Goal: Navigation & Orientation: Find specific page/section

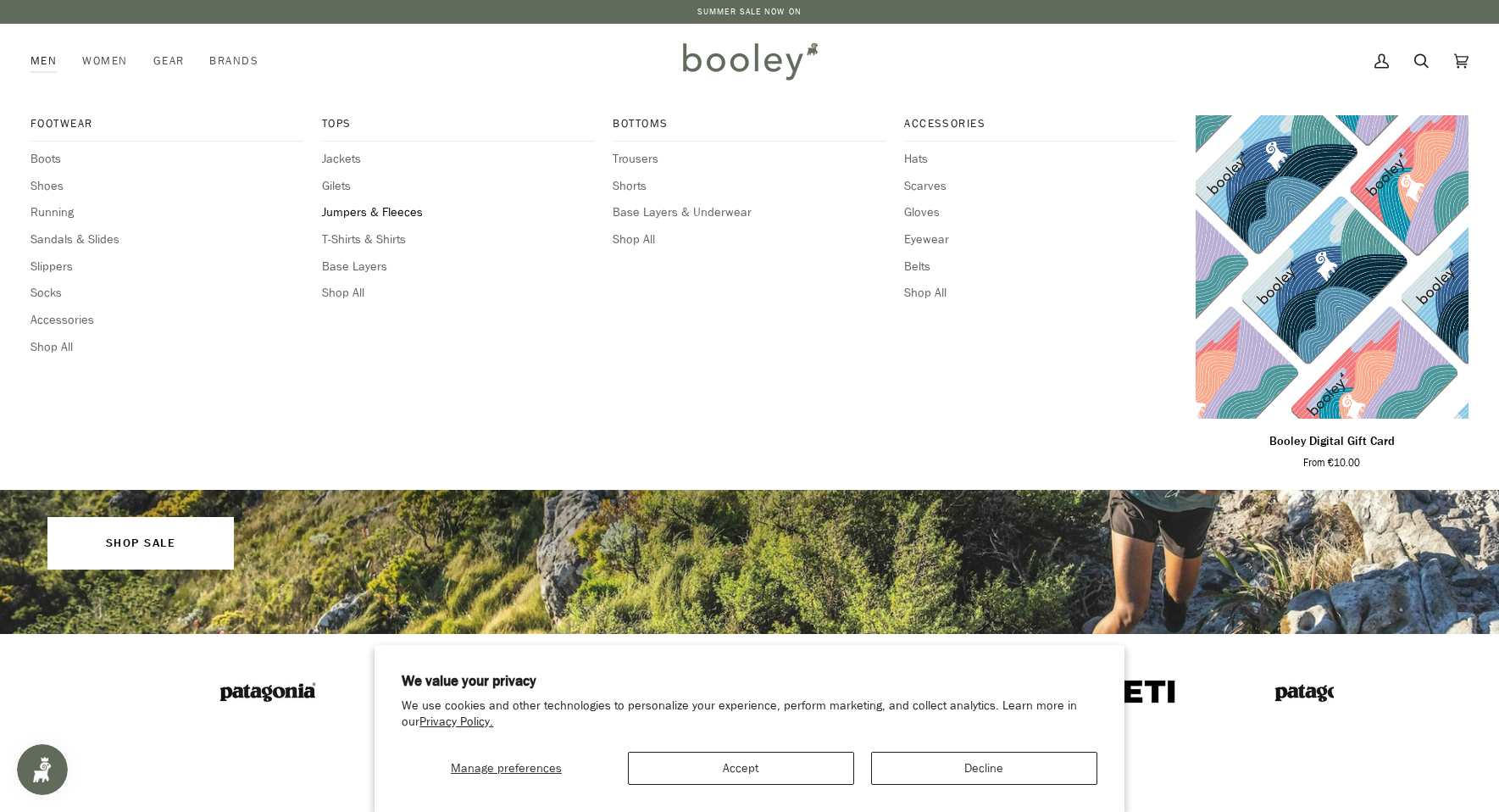
click at [368, 215] on span "Jumpers & Fleeces" at bounding box center [459, 213] width 273 height 18
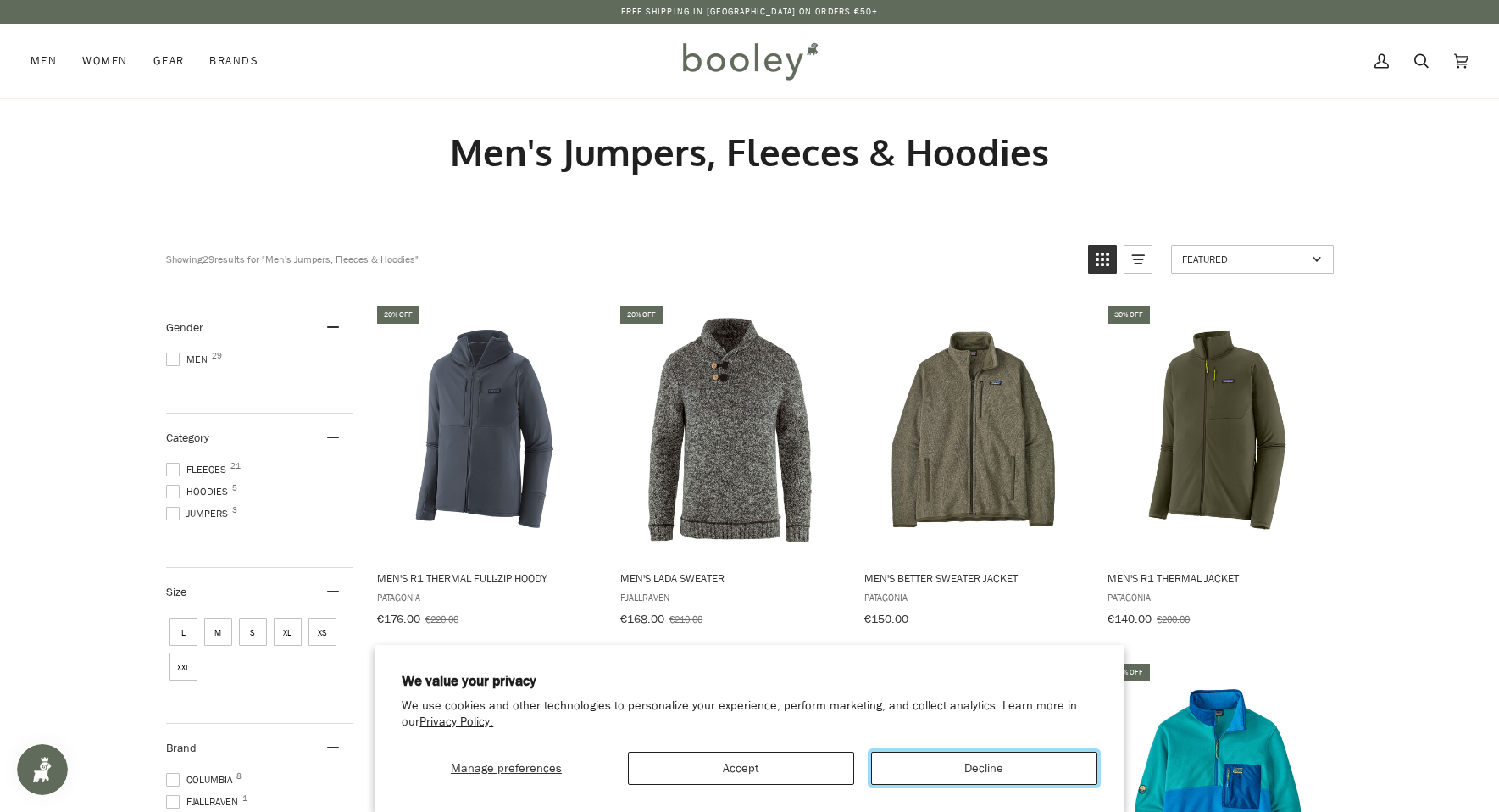
click at [950, 771] on button "Decline" at bounding box center [984, 768] width 227 height 33
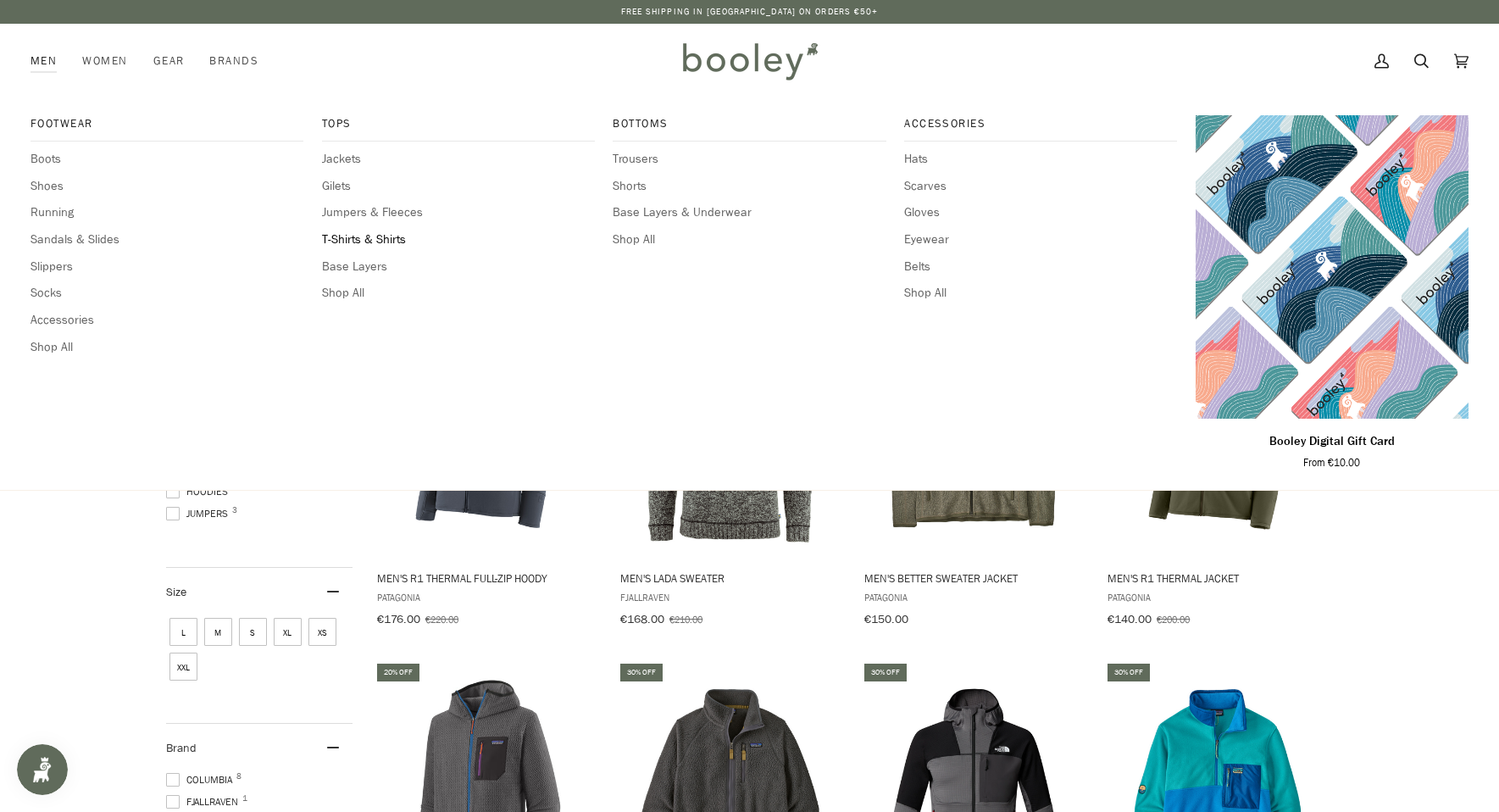
click at [371, 234] on span "T-Shirts & Shirts" at bounding box center [459, 239] width 273 height 18
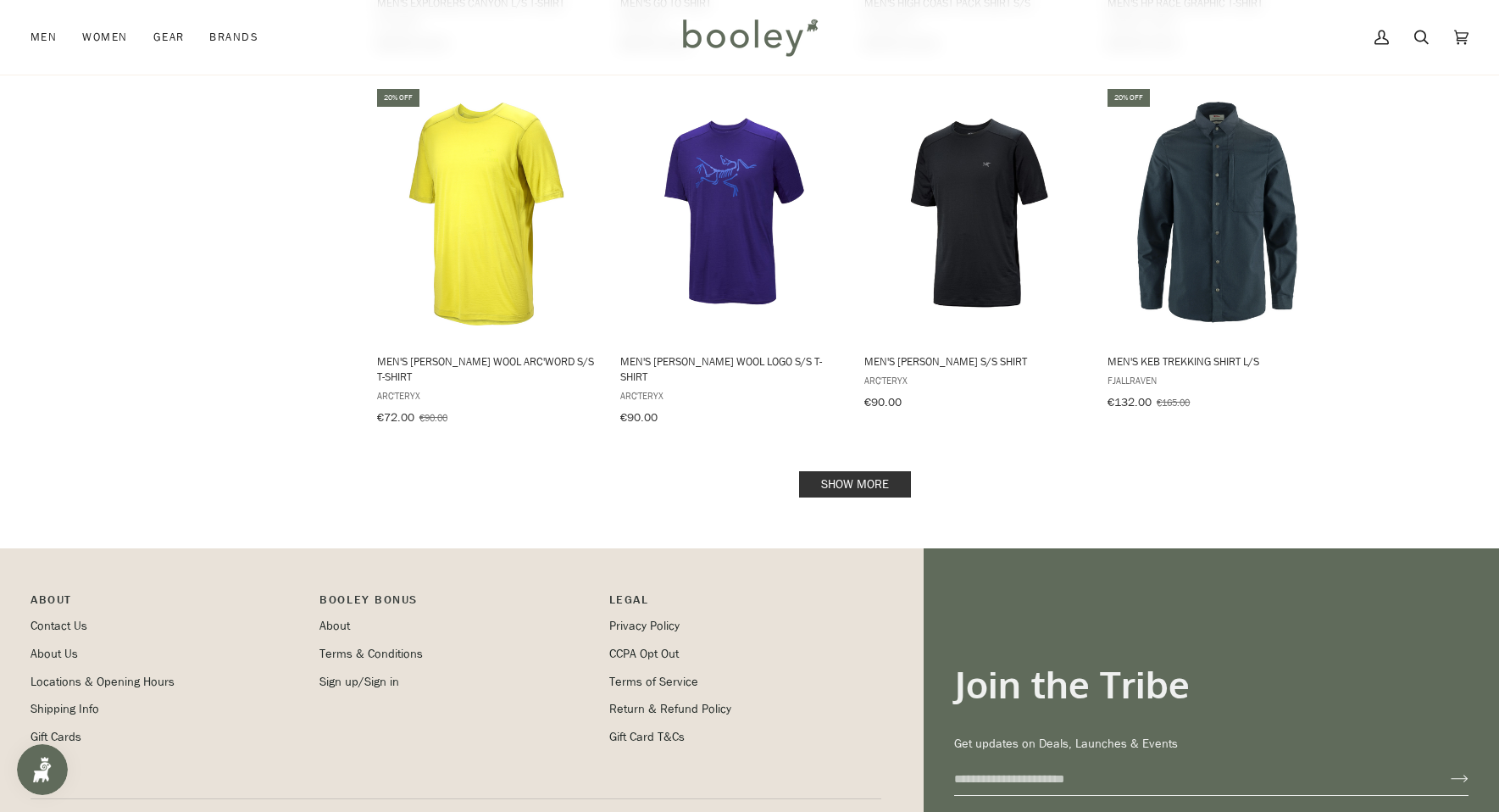
scroll to position [1623, 0]
